Goal: Transaction & Acquisition: Obtain resource

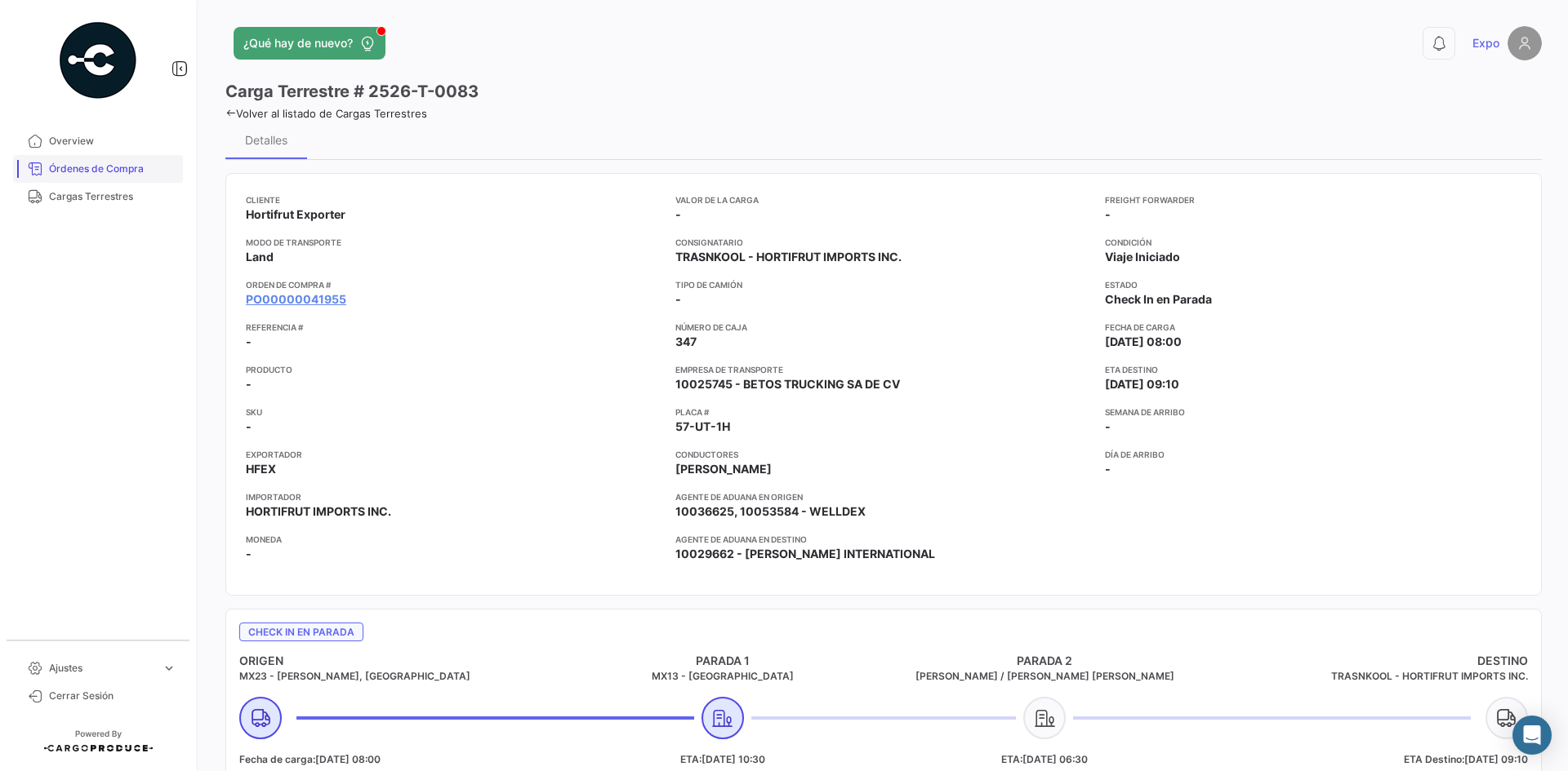
click at [93, 166] on span "Órdenes de Compra" at bounding box center [112, 169] width 128 height 15
drag, startPoint x: 374, startPoint y: 87, endPoint x: 499, endPoint y: 87, distance: 125.0
click at [499, 87] on div "Carga Terrestre # 2526-T-0083" at bounding box center [883, 91] width 1316 height 23
click at [521, 87] on div "Carga Terrestre # 2526-T-0083" at bounding box center [883, 91] width 1316 height 23
copy h3 "2526-T-0083"
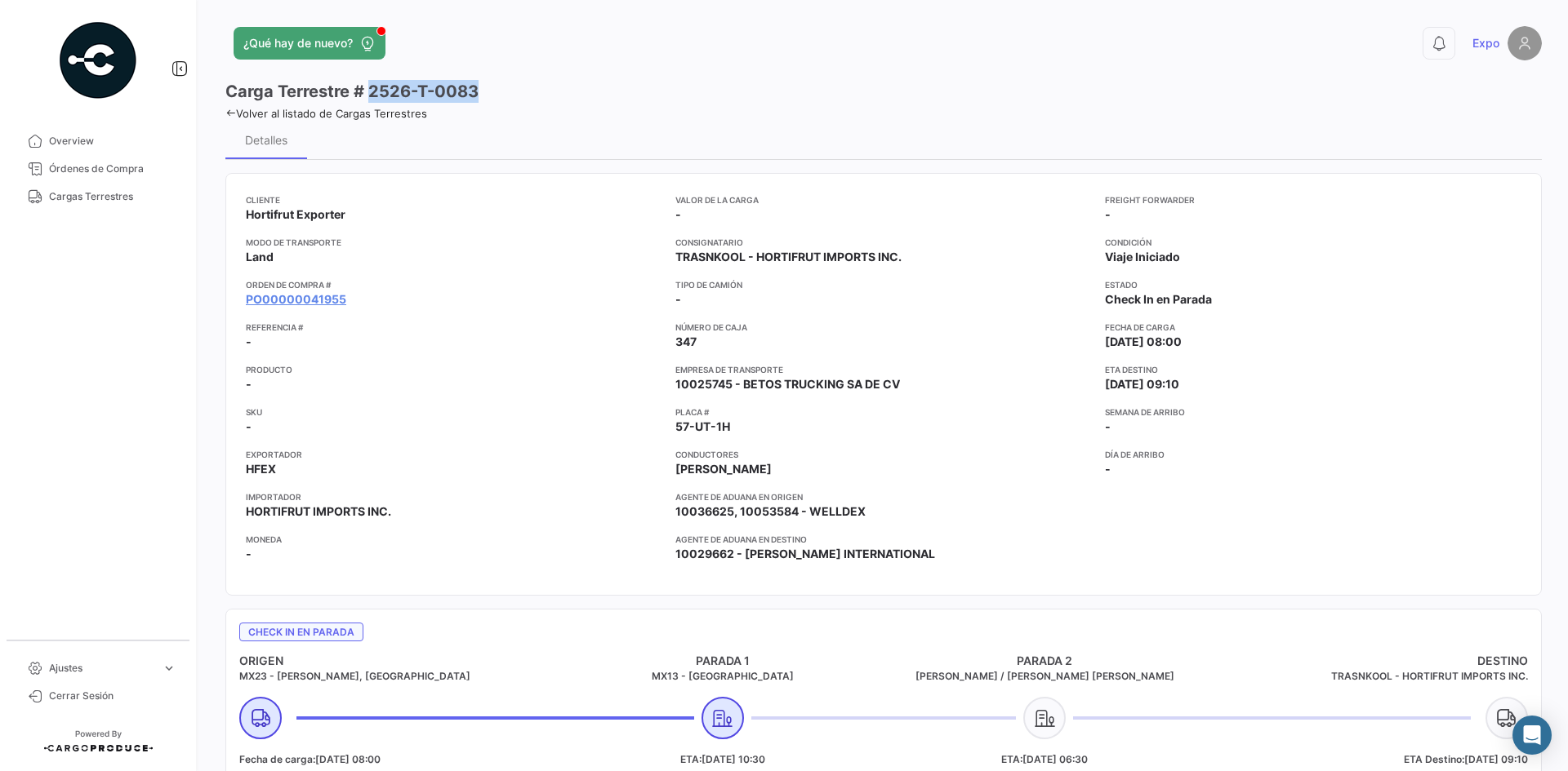
drag, startPoint x: 373, startPoint y: 93, endPoint x: 481, endPoint y: 91, distance: 108.0
click at [481, 91] on div "Carga Terrestre # 2526-T-0083" at bounding box center [883, 91] width 1316 height 23
click at [96, 170] on span "Órdenes de Compra" at bounding box center [112, 169] width 128 height 15
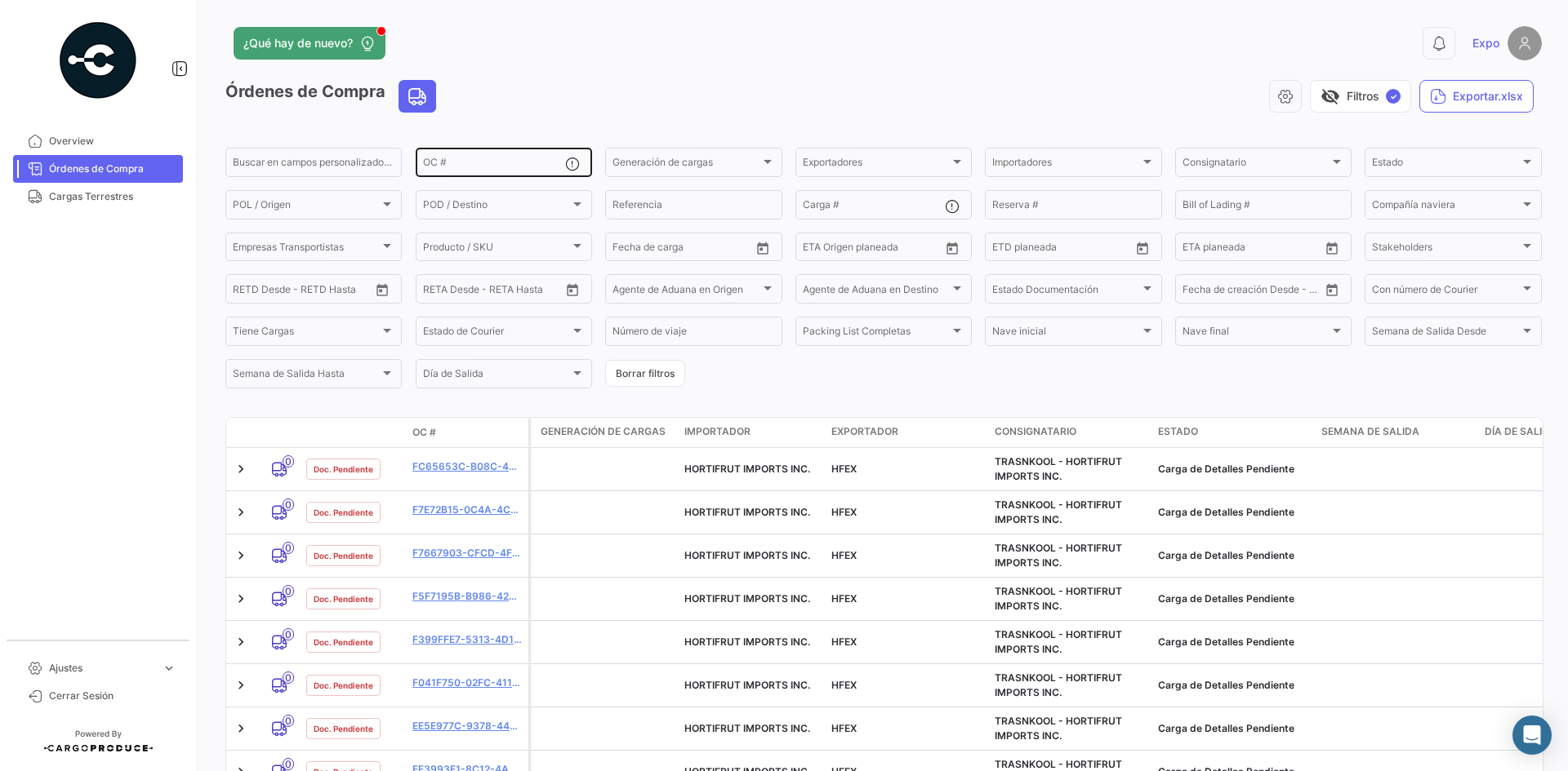
click at [494, 170] on input "OC #" at bounding box center [494, 164] width 142 height 11
paste input "2526-T-0083"
type input "2526-T-0083"
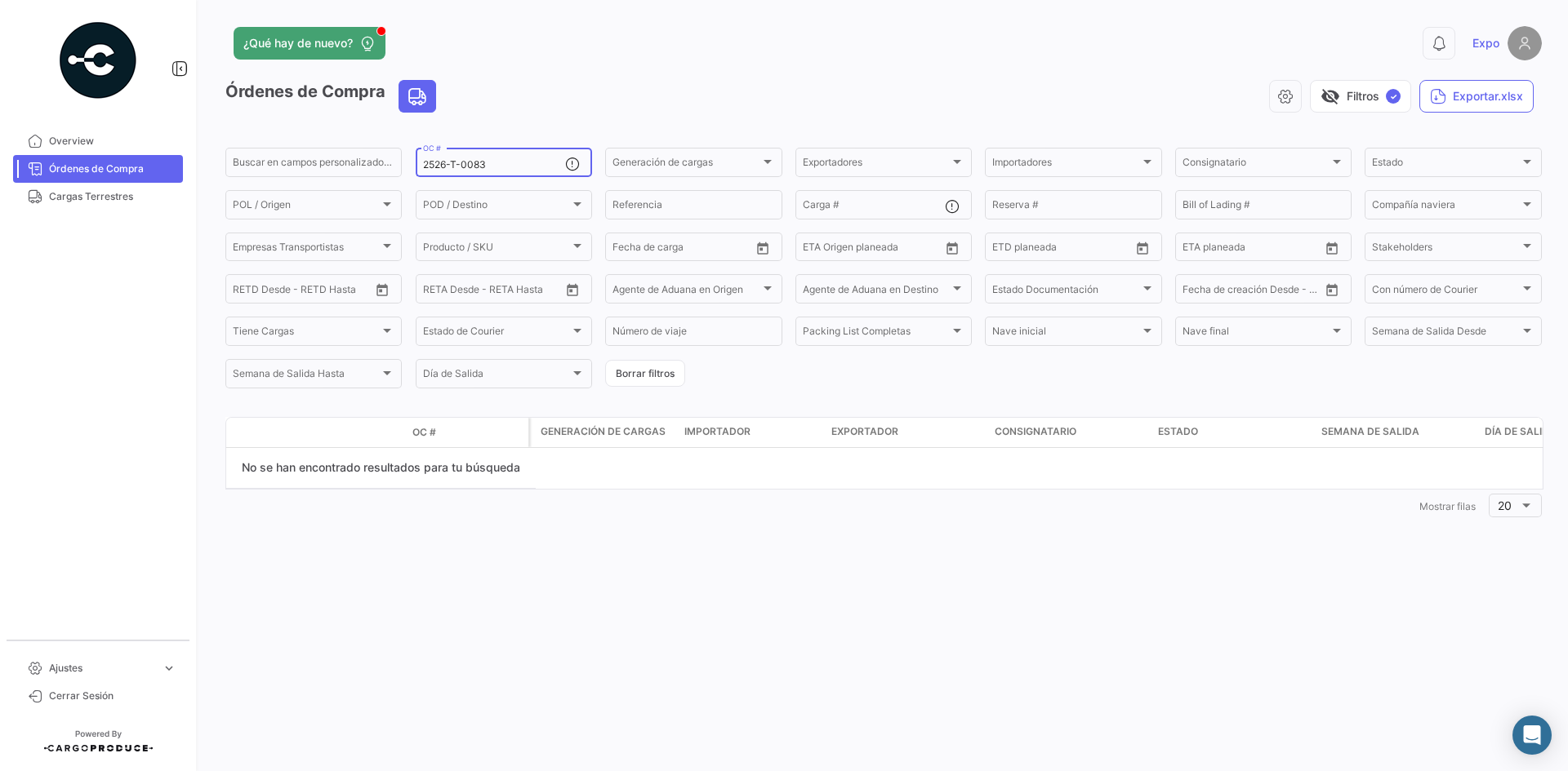
drag, startPoint x: 512, startPoint y: 162, endPoint x: 310, endPoint y: 181, distance: 202.9
click at [310, 181] on form "Buscar en [PERSON_NAME] personalizados... 2526-T-0083 OC # Generación [PERSON_N…" at bounding box center [883, 268] width 1316 height 246
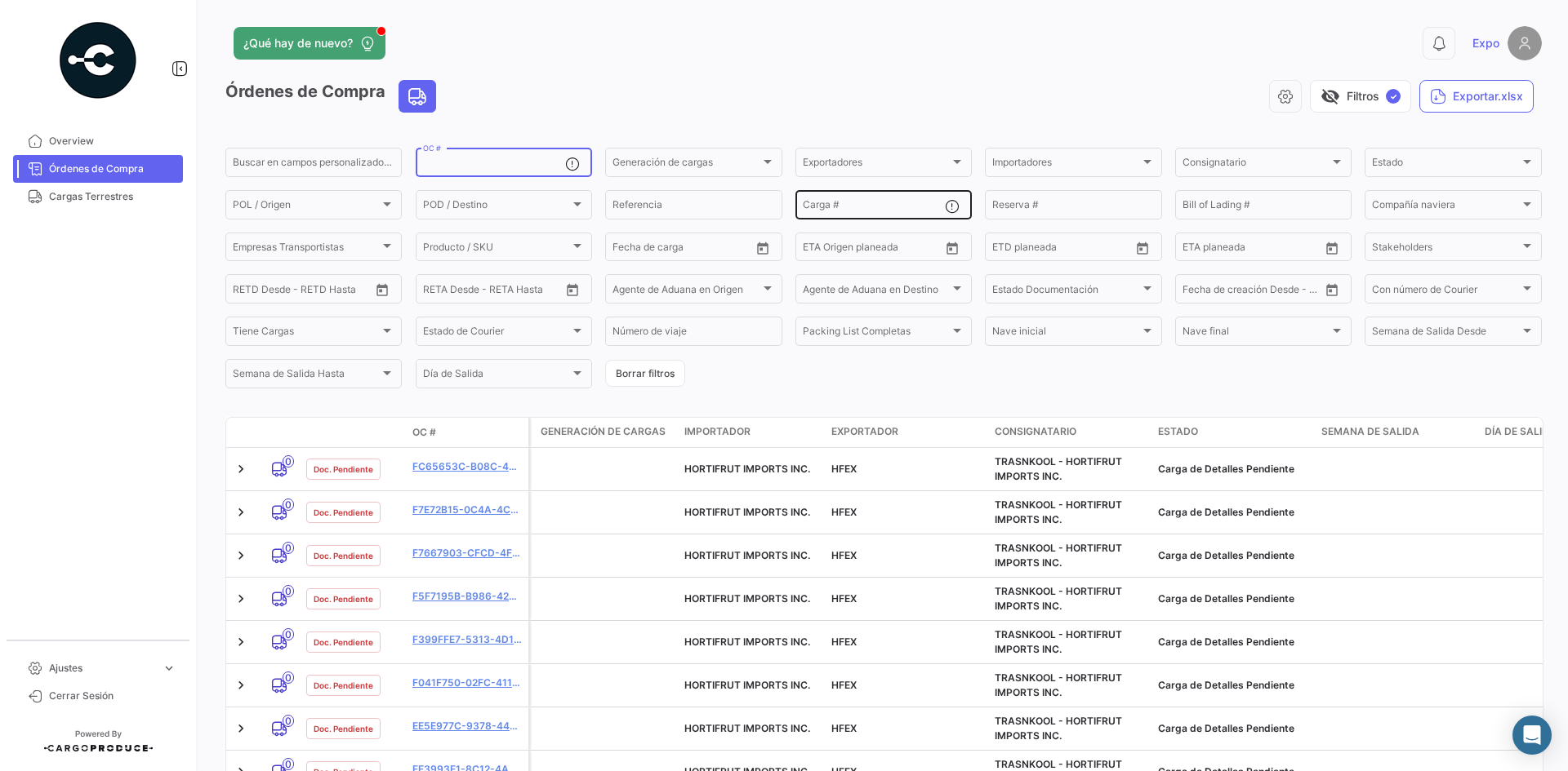
click at [859, 207] on input "Carga #" at bounding box center [874, 206] width 142 height 11
paste input "2526-T-0083"
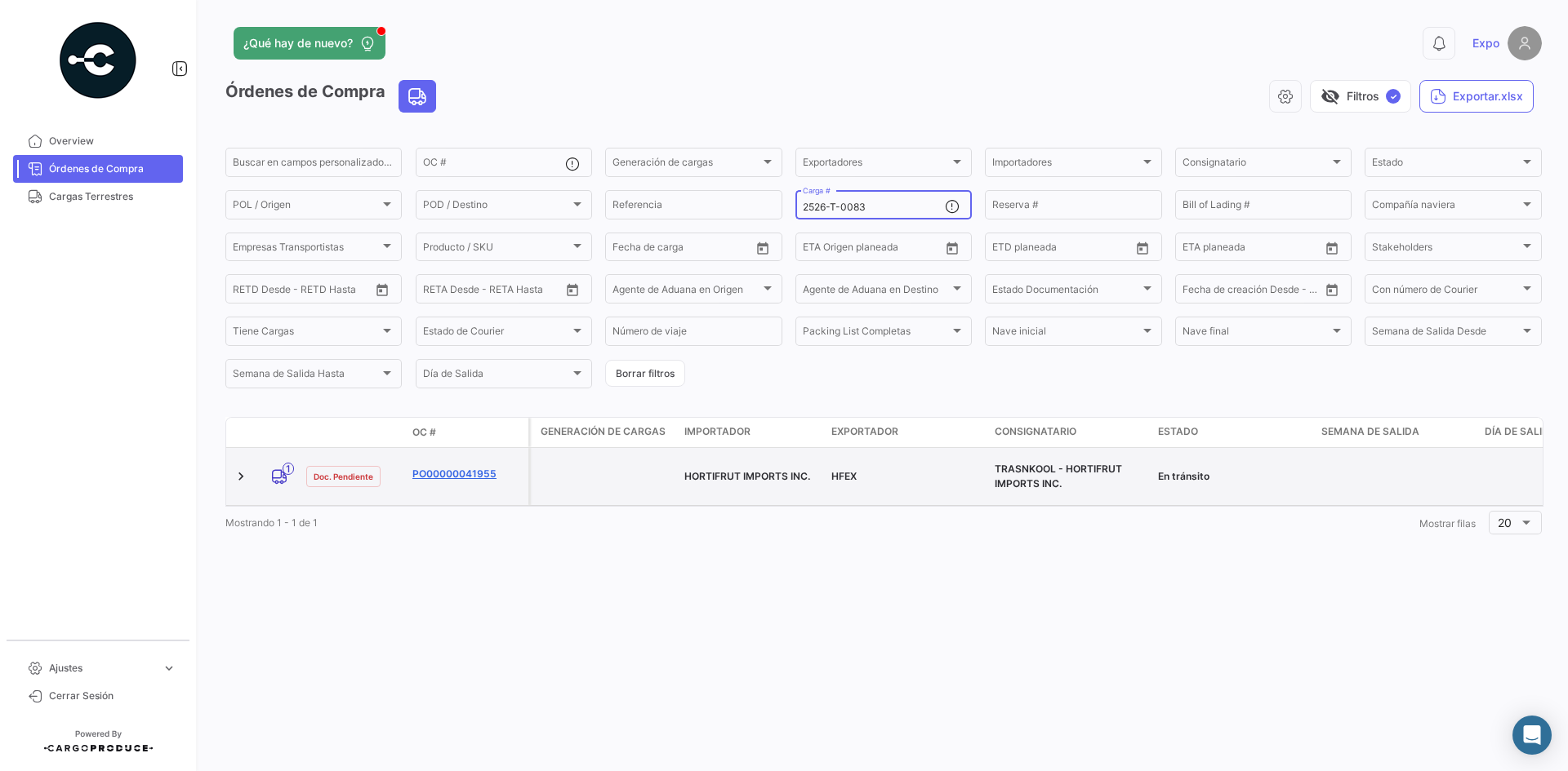
type input "2526-T-0083"
click at [470, 467] on link "PO00000041955" at bounding box center [467, 474] width 110 height 15
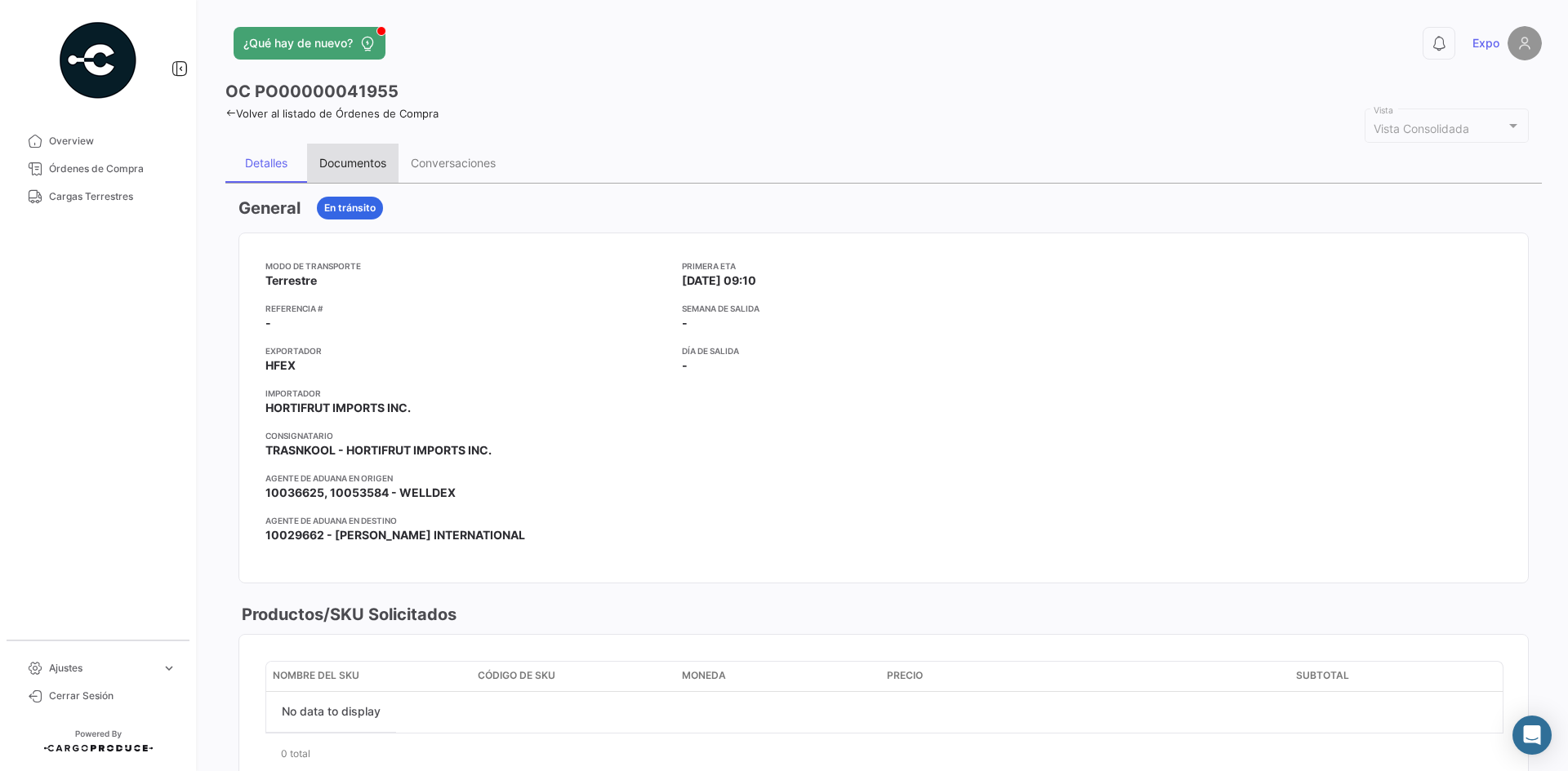
click at [385, 160] on div "Documentos" at bounding box center [353, 163] width 67 height 14
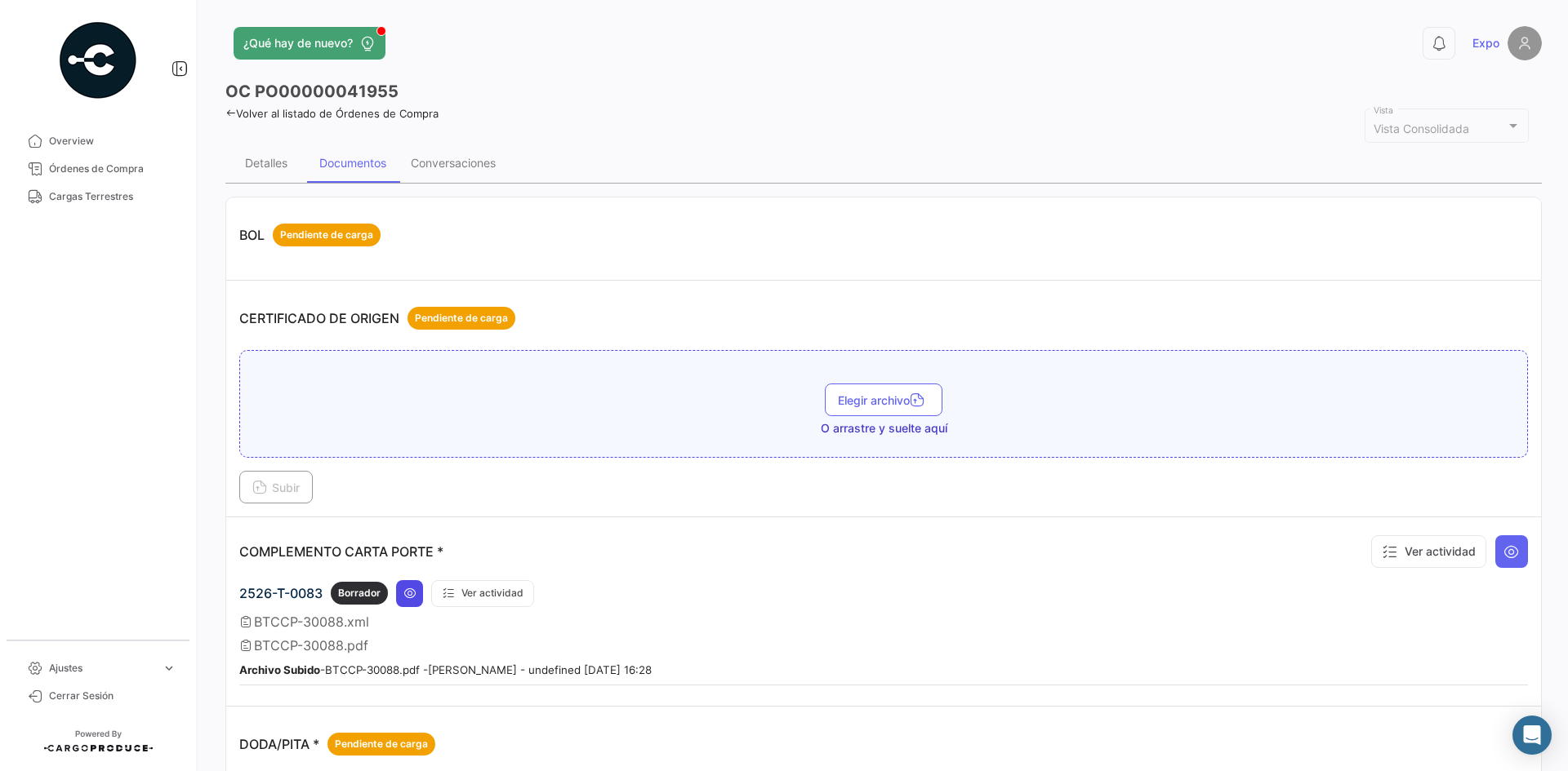
click at [407, 602] on button at bounding box center [409, 594] width 27 height 27
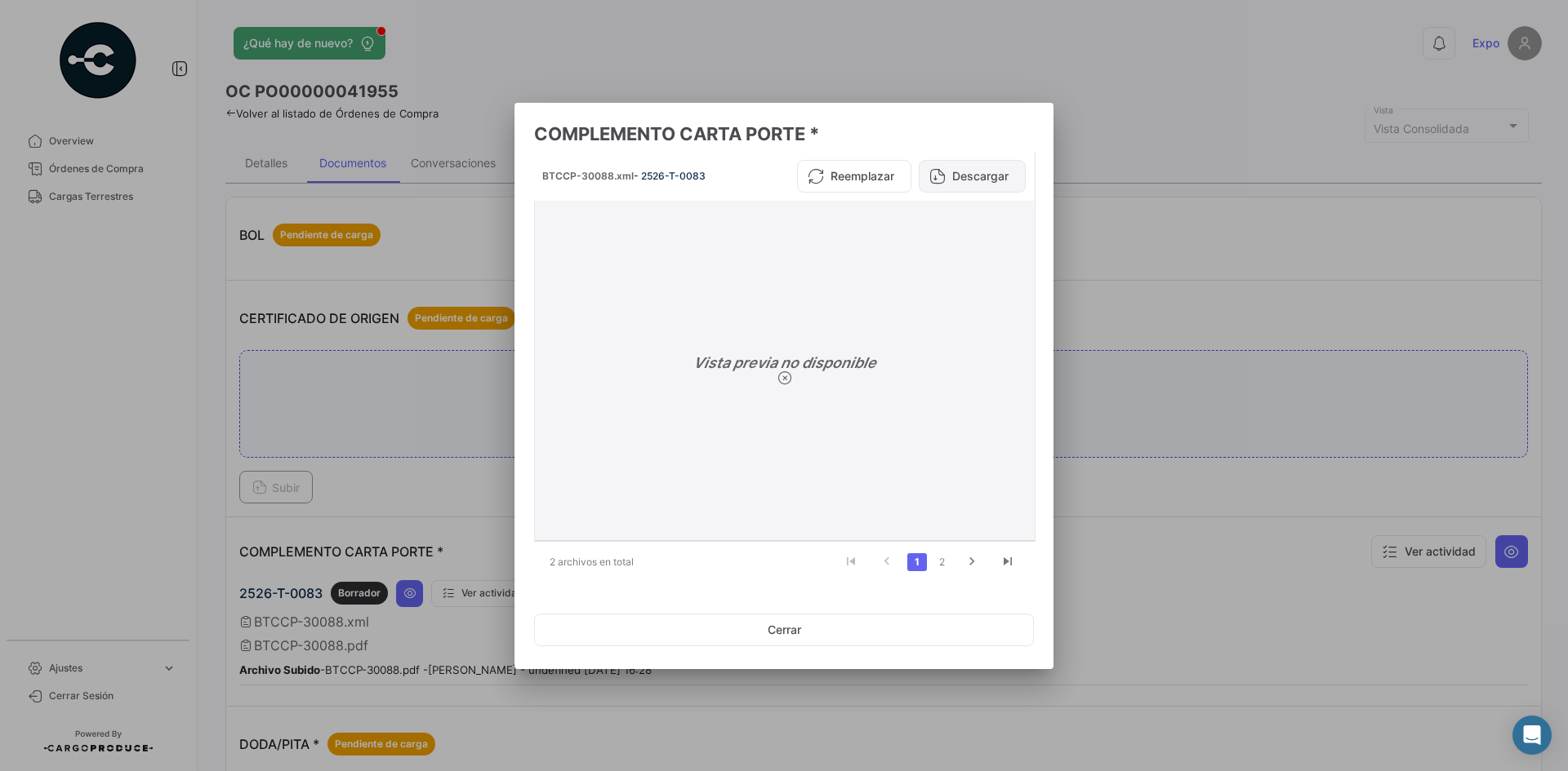
click at [963, 178] on button "Descargar" at bounding box center [972, 176] width 107 height 33
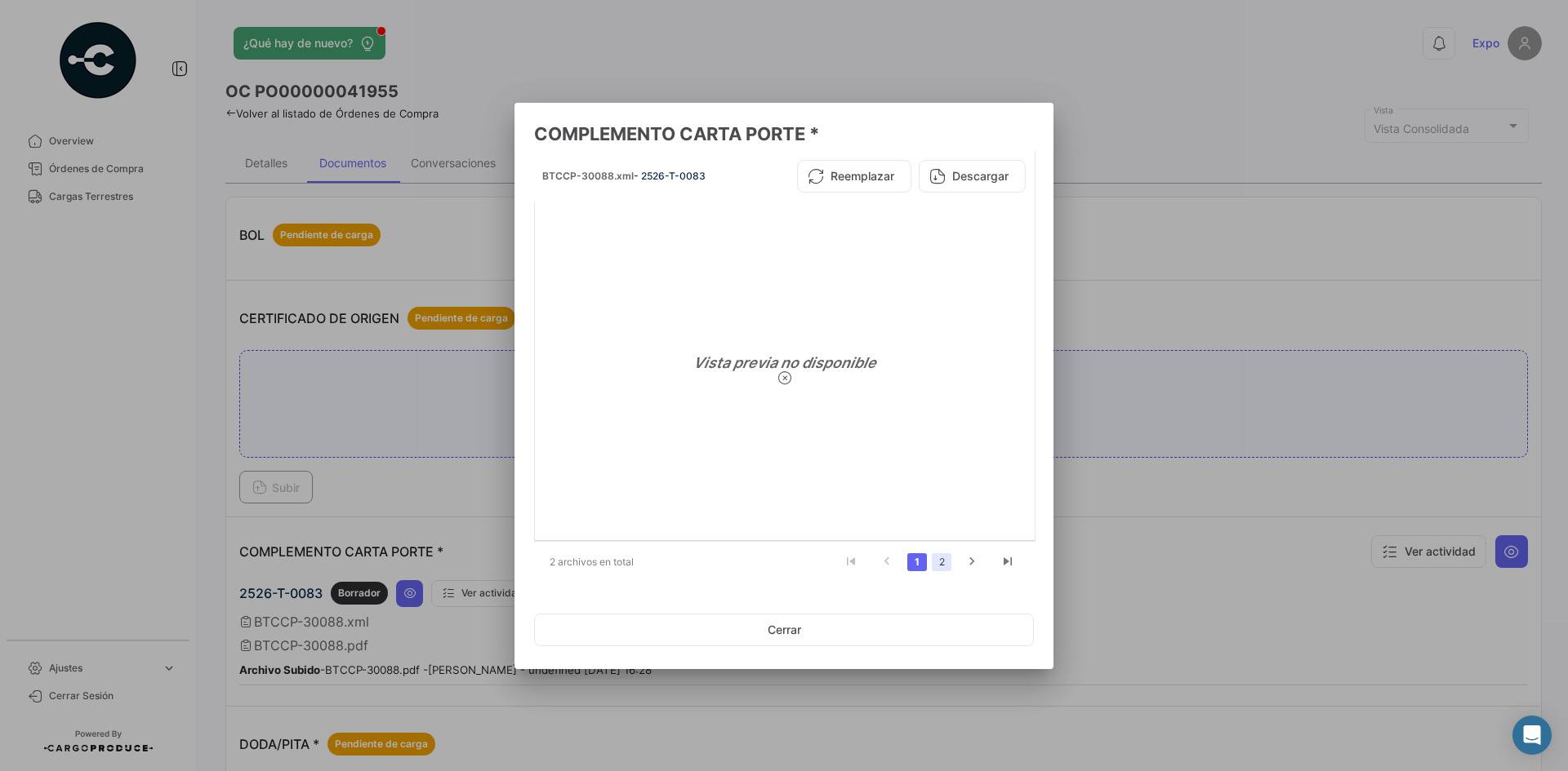
click at [948, 564] on link "2" at bounding box center [941, 562] width 20 height 18
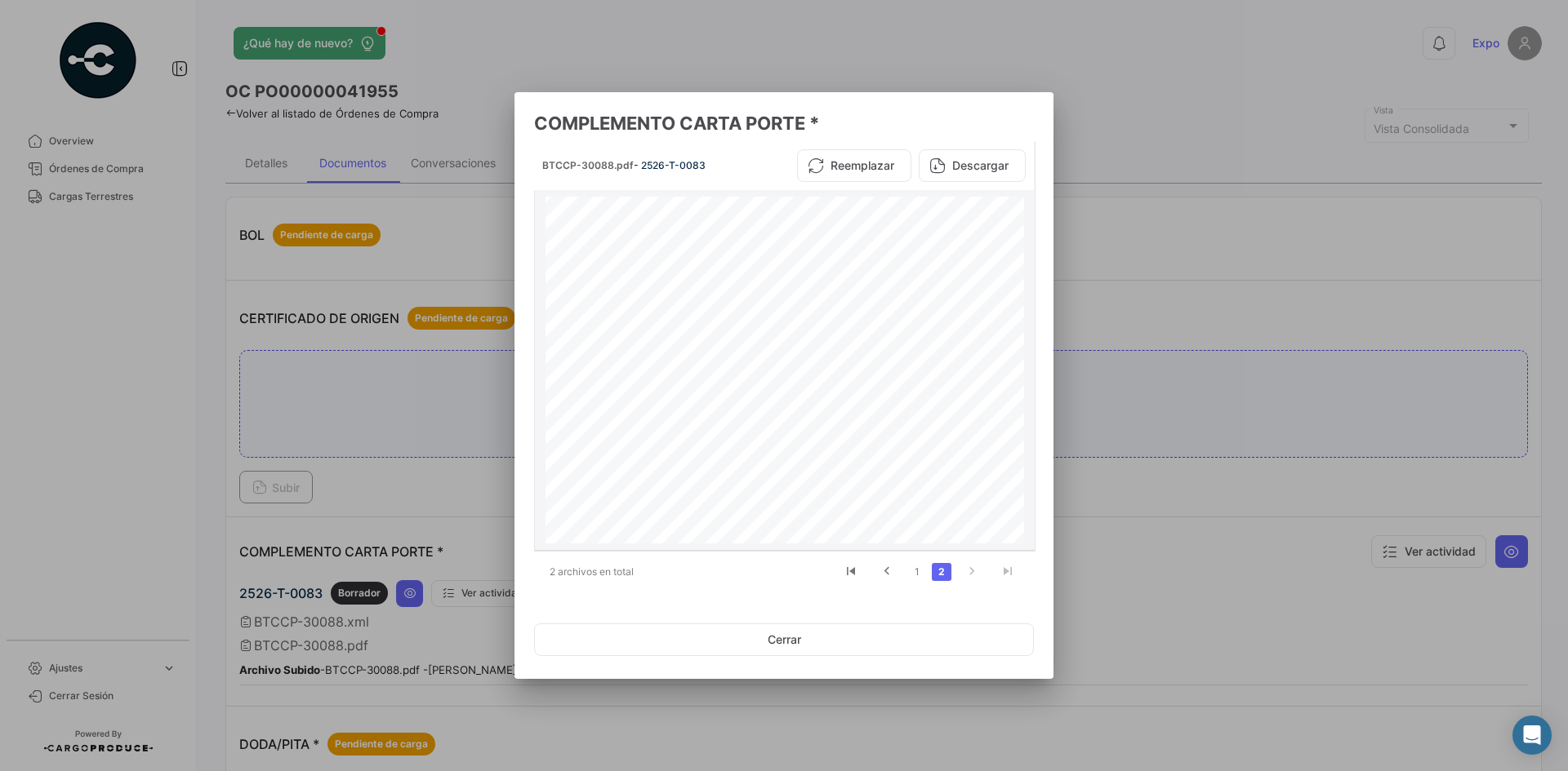
scroll to position [164, 0]
drag, startPoint x: 734, startPoint y: 386, endPoint x: 769, endPoint y: 386, distance: 35.0
click at [769, 386] on span "0FF0A93D-8E2A-49E4-9642-47551A4F0476" at bounding box center [861, 386] width 325 height 7
drag, startPoint x: 734, startPoint y: 391, endPoint x: 884, endPoint y: 350, distance: 155.5
click at [806, 389] on div "Cliente Nombre HORTIFRUT RFC HOR9411237Z4 [STREET_ADDRESS][PERSON_NAME][PERSON_…" at bounding box center [785, 343] width 478 height 619
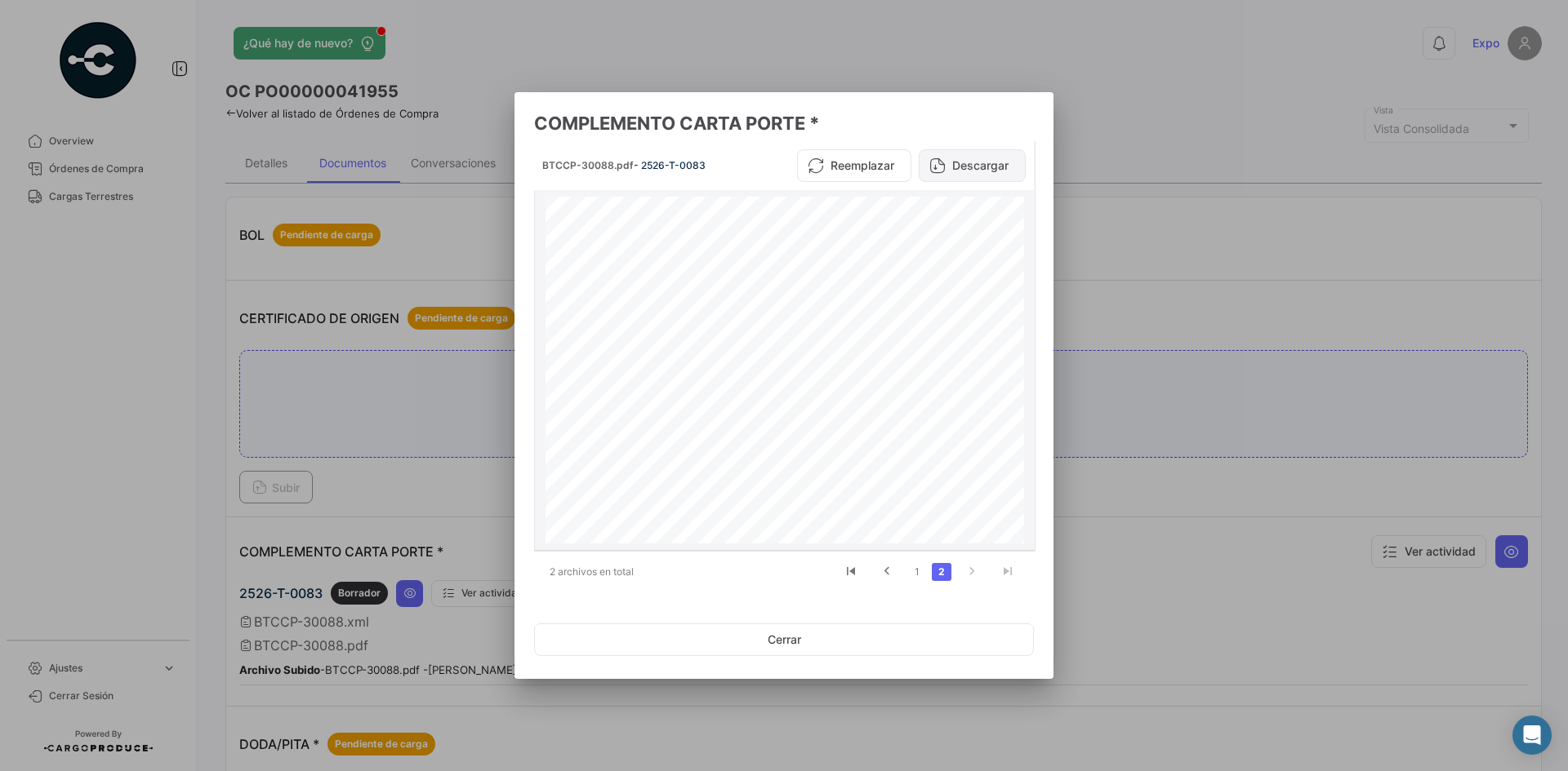
click at [966, 159] on button "Descargar" at bounding box center [972, 165] width 107 height 33
click at [313, 280] on div at bounding box center [784, 386] width 1568 height 771
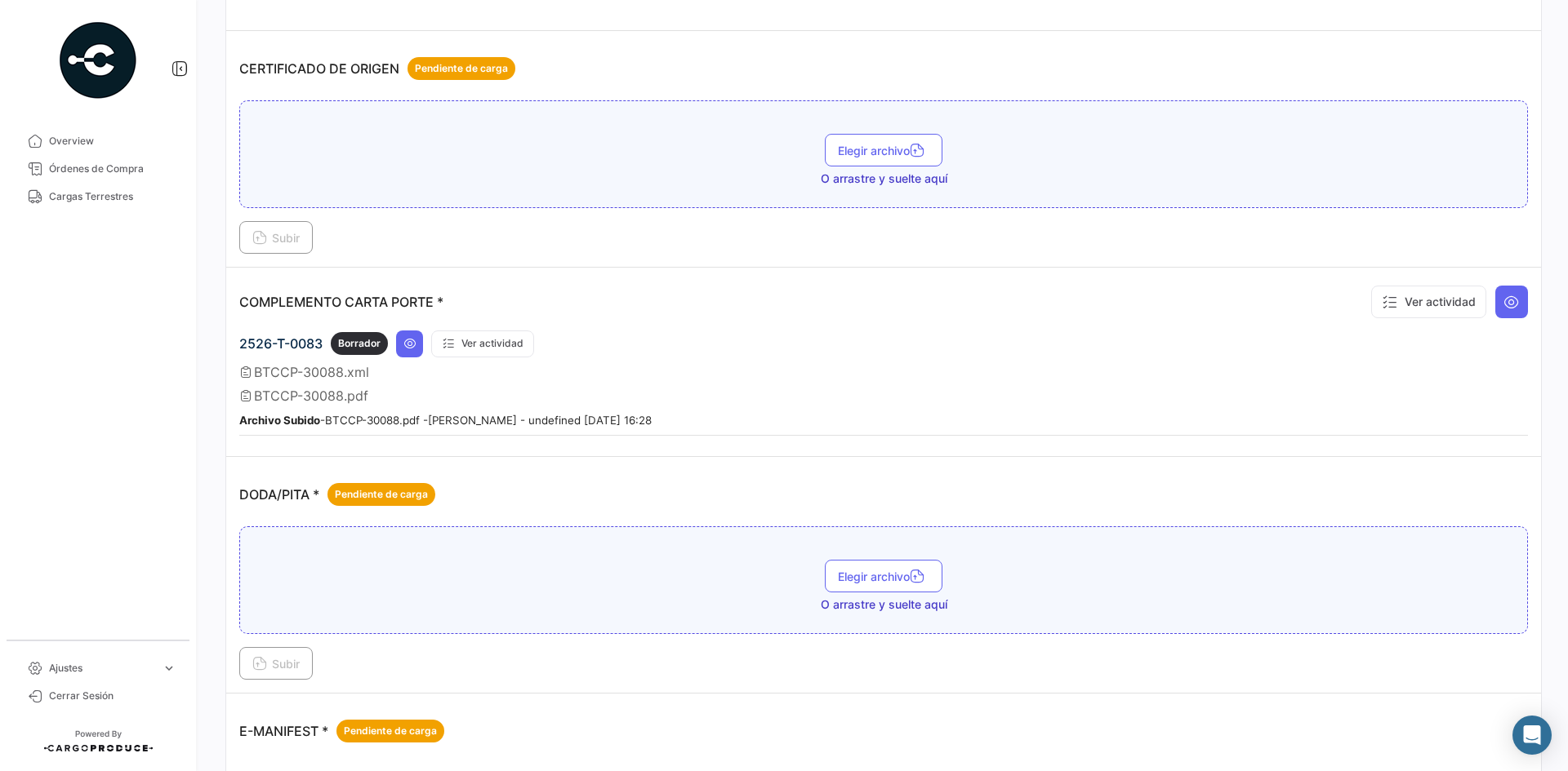
scroll to position [326, 0]
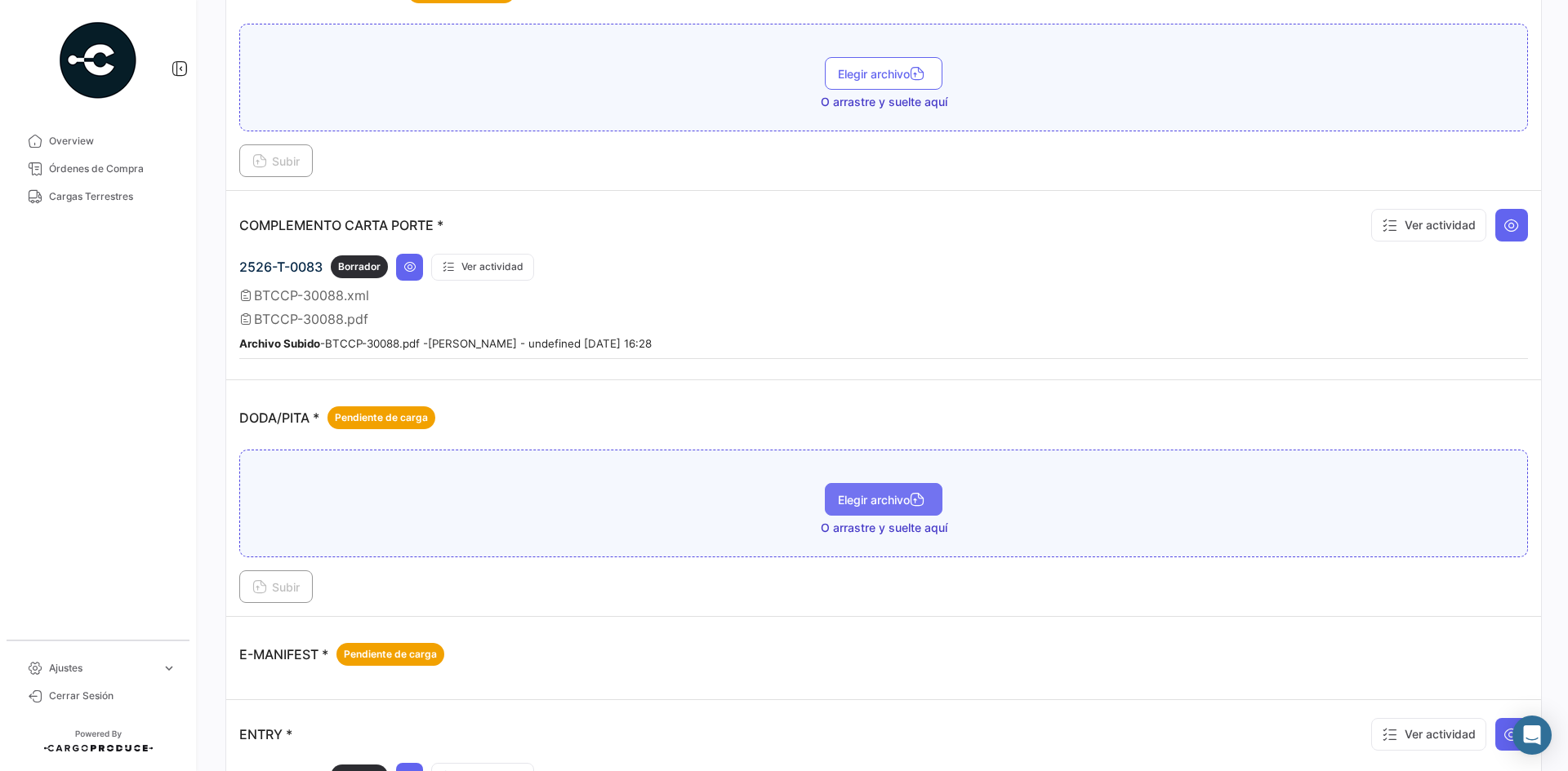
click at [829, 511] on button "Elegir archivo" at bounding box center [883, 499] width 117 height 33
click at [290, 595] on button "Subir" at bounding box center [276, 587] width 74 height 33
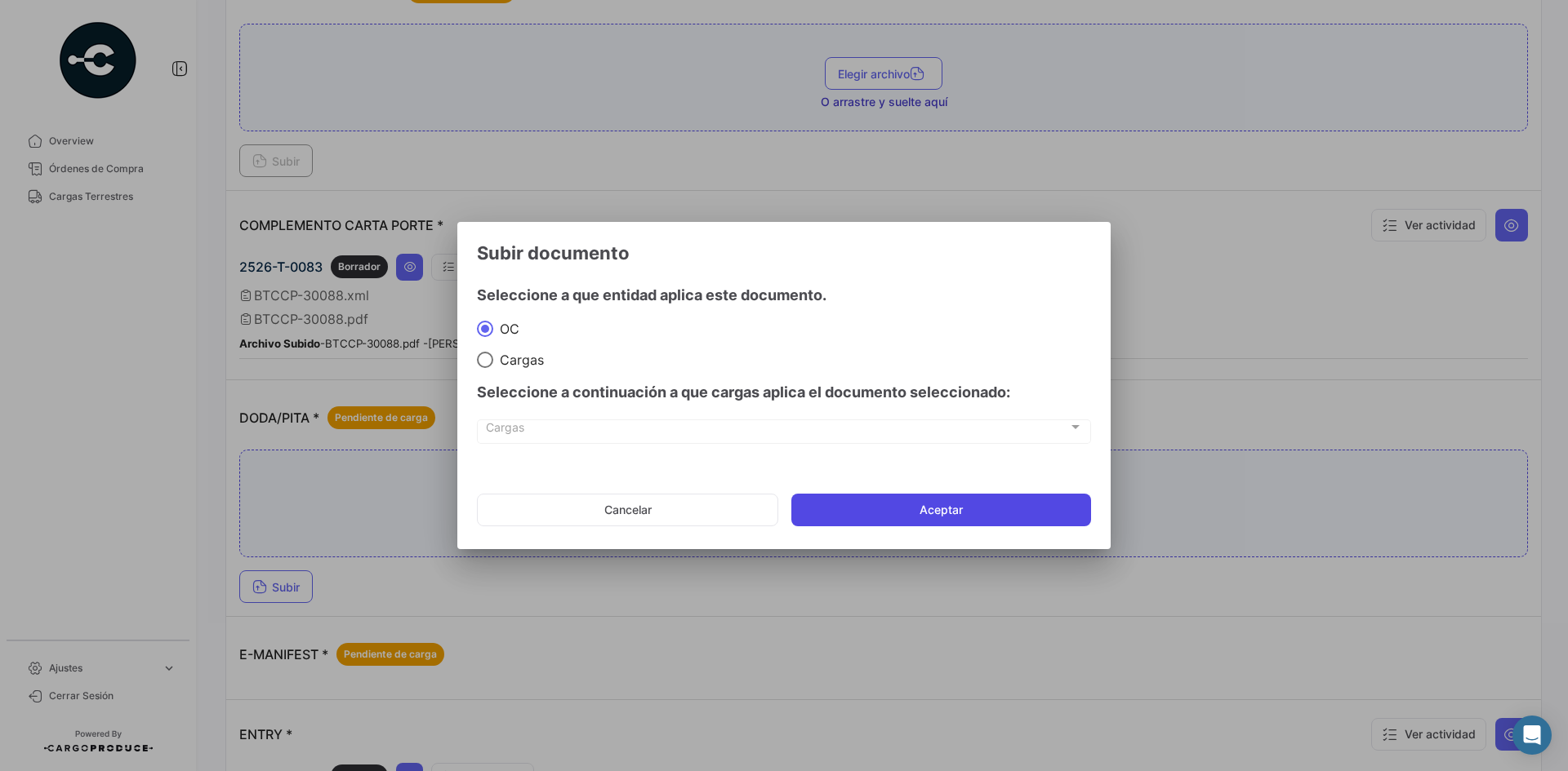
click at [893, 496] on button "Aceptar" at bounding box center [941, 511] width 300 height 33
